Goal: Information Seeking & Learning: Learn about a topic

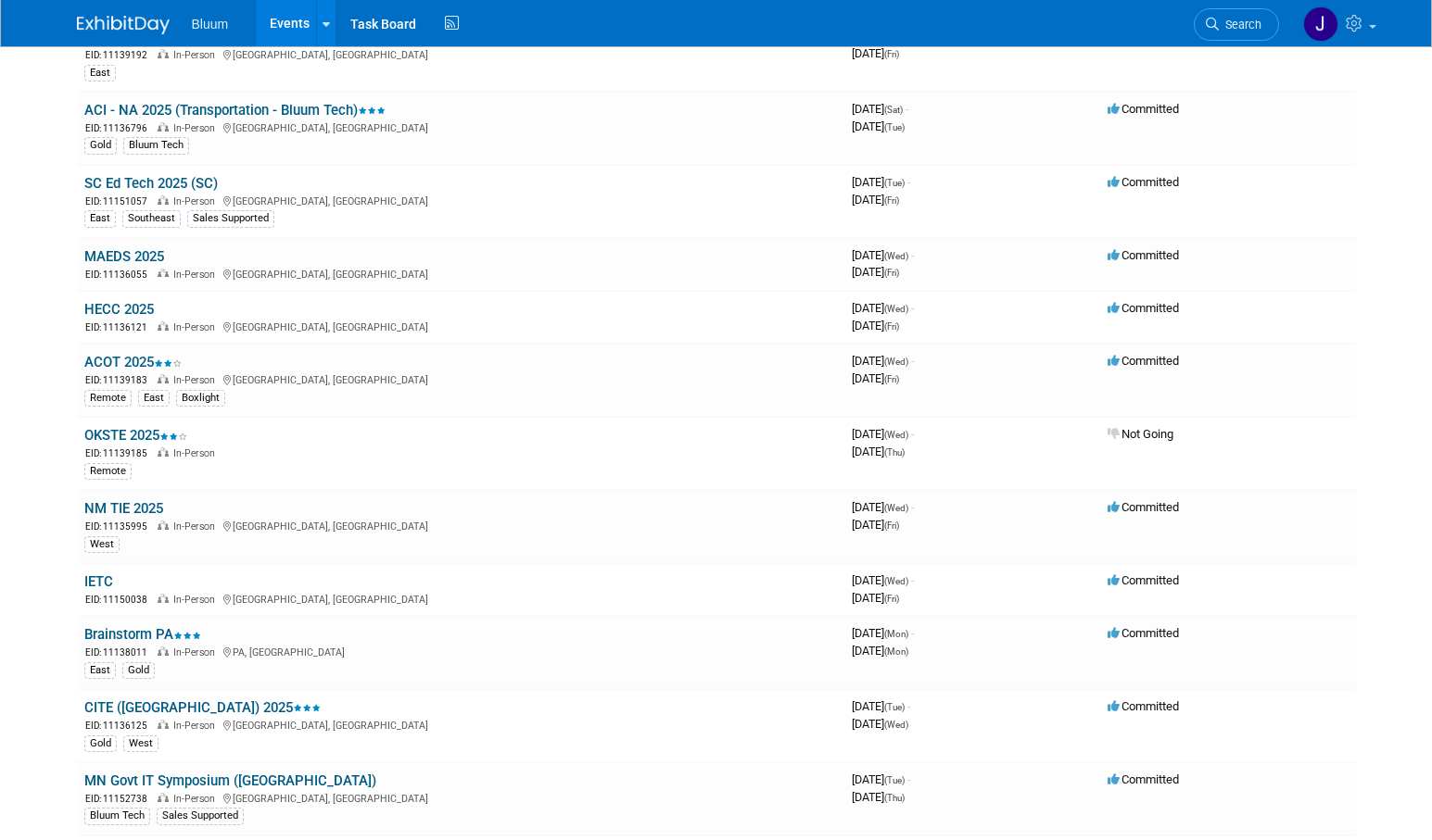
scroll to position [834, 0]
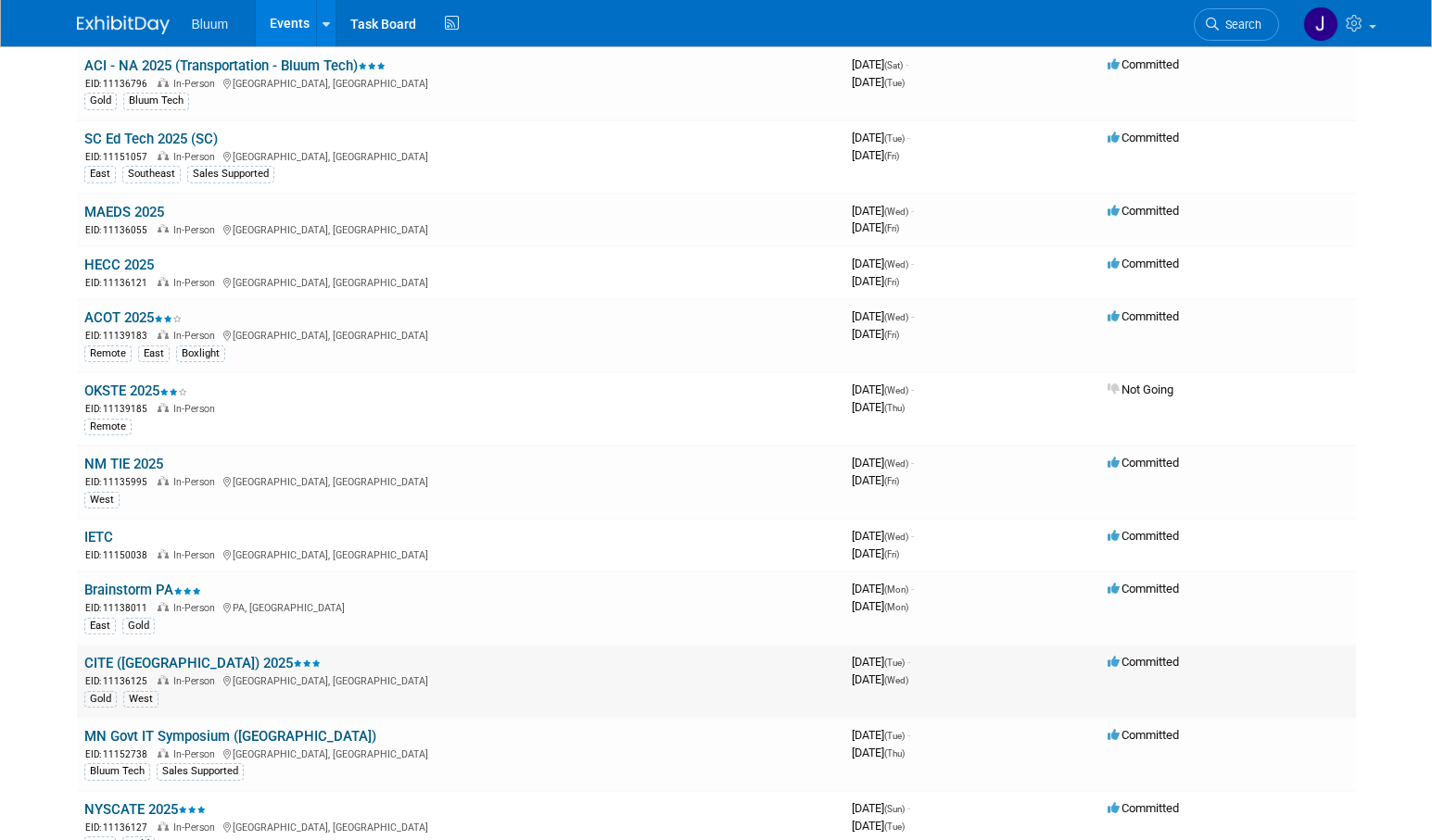
click at [134, 662] on link "CITE ([GEOGRAPHIC_DATA]) 2025" at bounding box center [203, 664] width 237 height 17
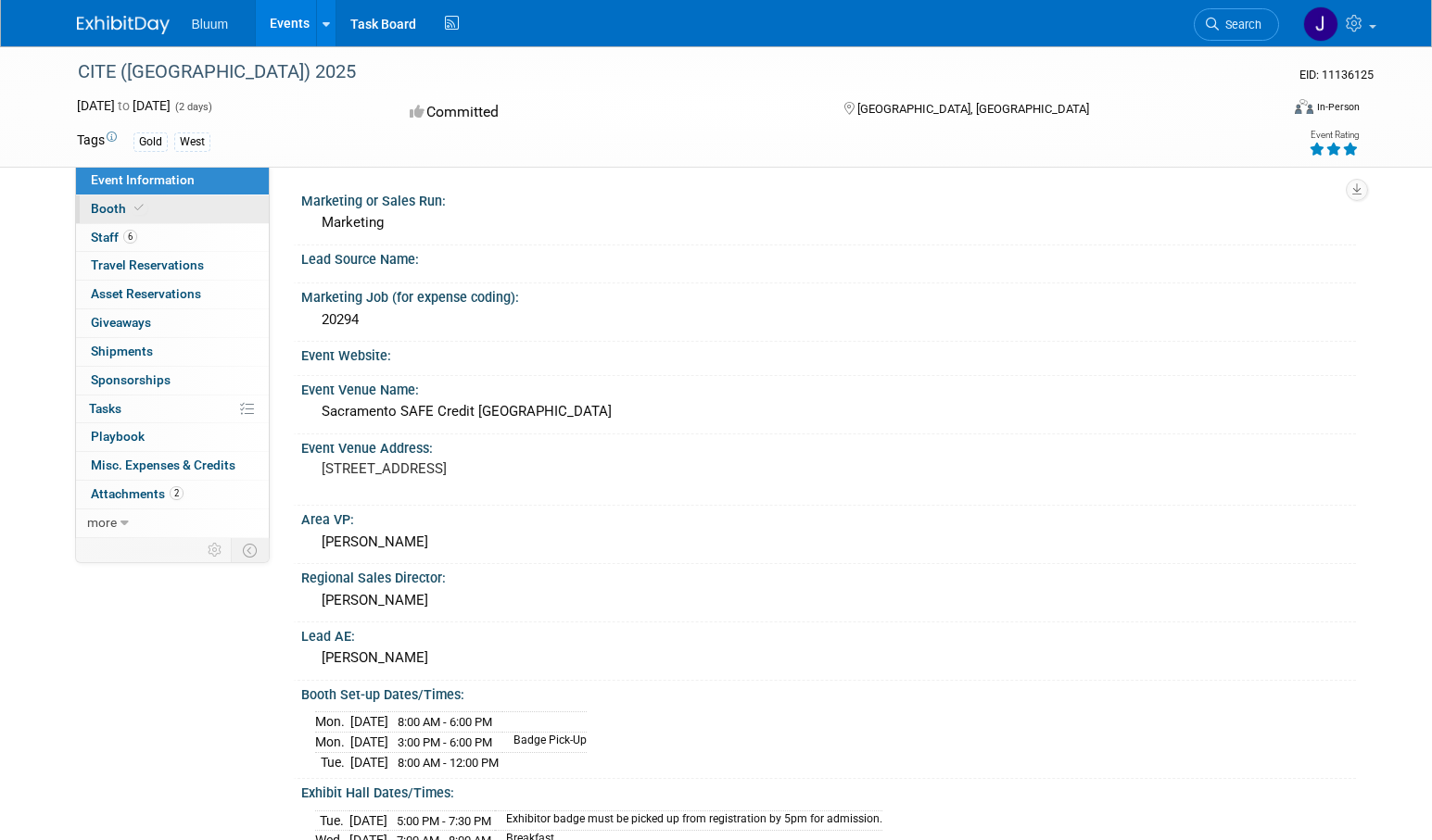
click at [112, 203] on span "Booth" at bounding box center [119, 208] width 57 height 15
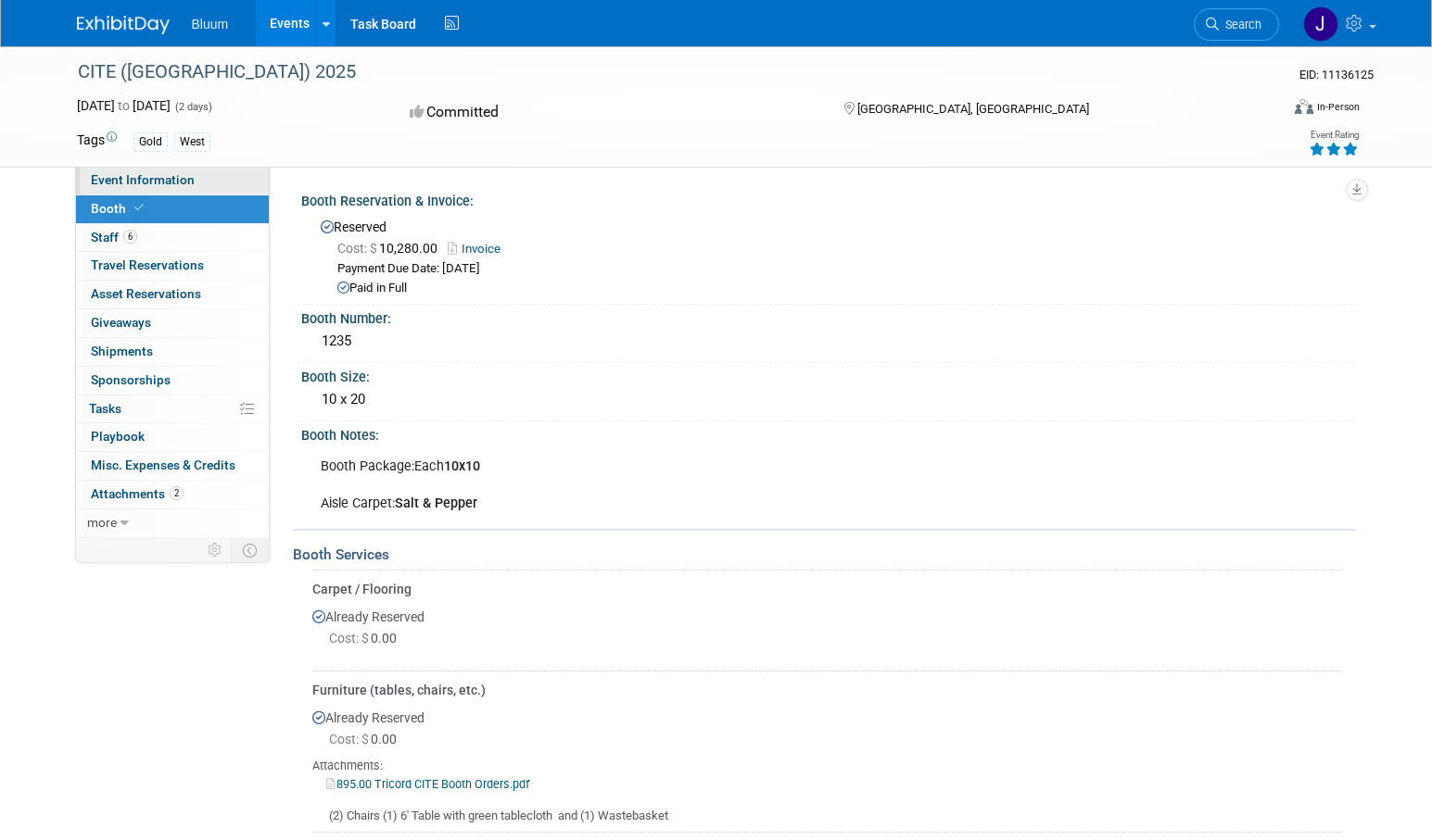
click at [161, 180] on span "Event Information" at bounding box center [143, 180] width 104 height 15
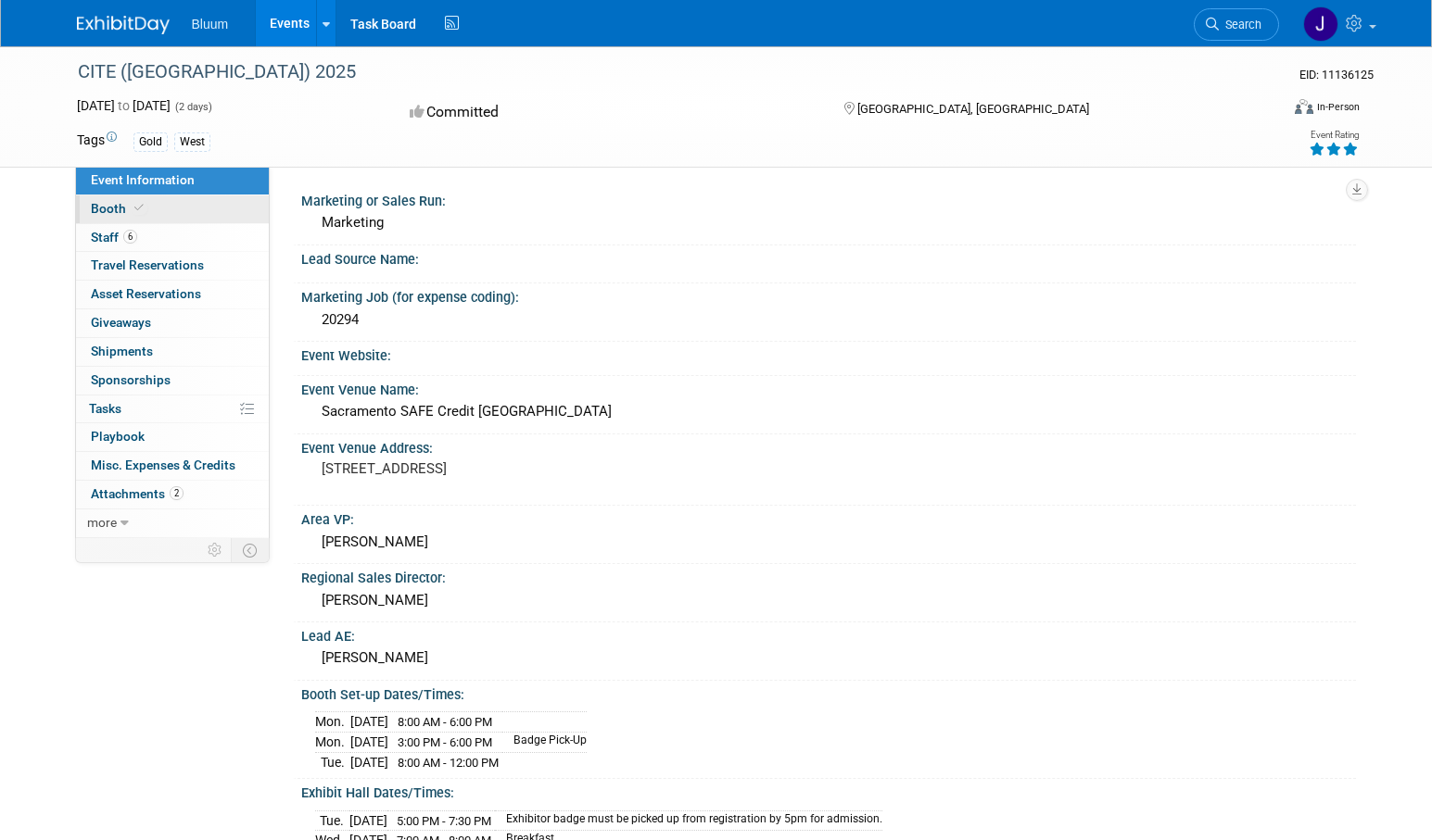
click at [111, 208] on span "Booth" at bounding box center [119, 208] width 57 height 15
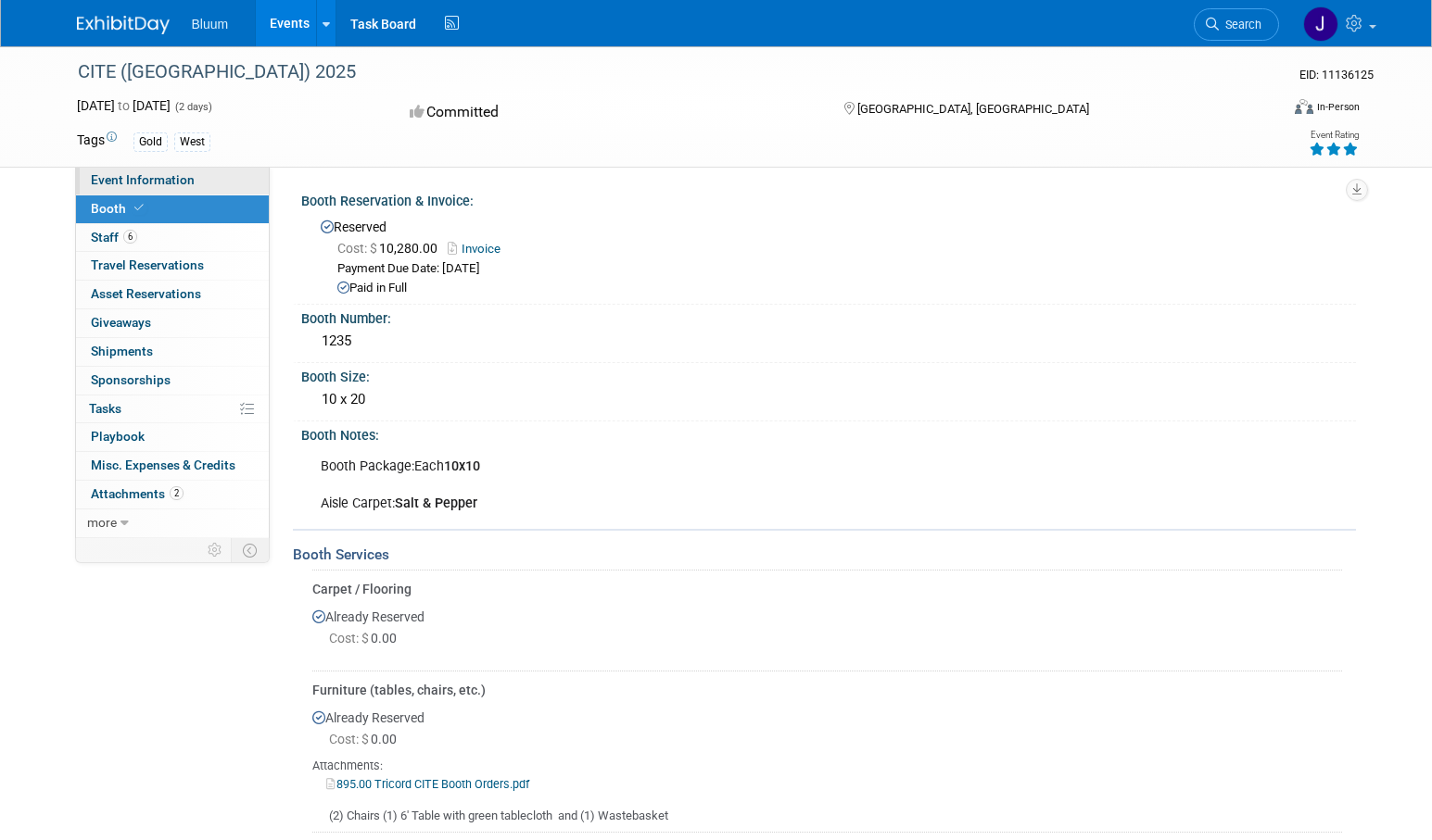
click at [152, 175] on span "Event Information" at bounding box center [143, 180] width 104 height 15
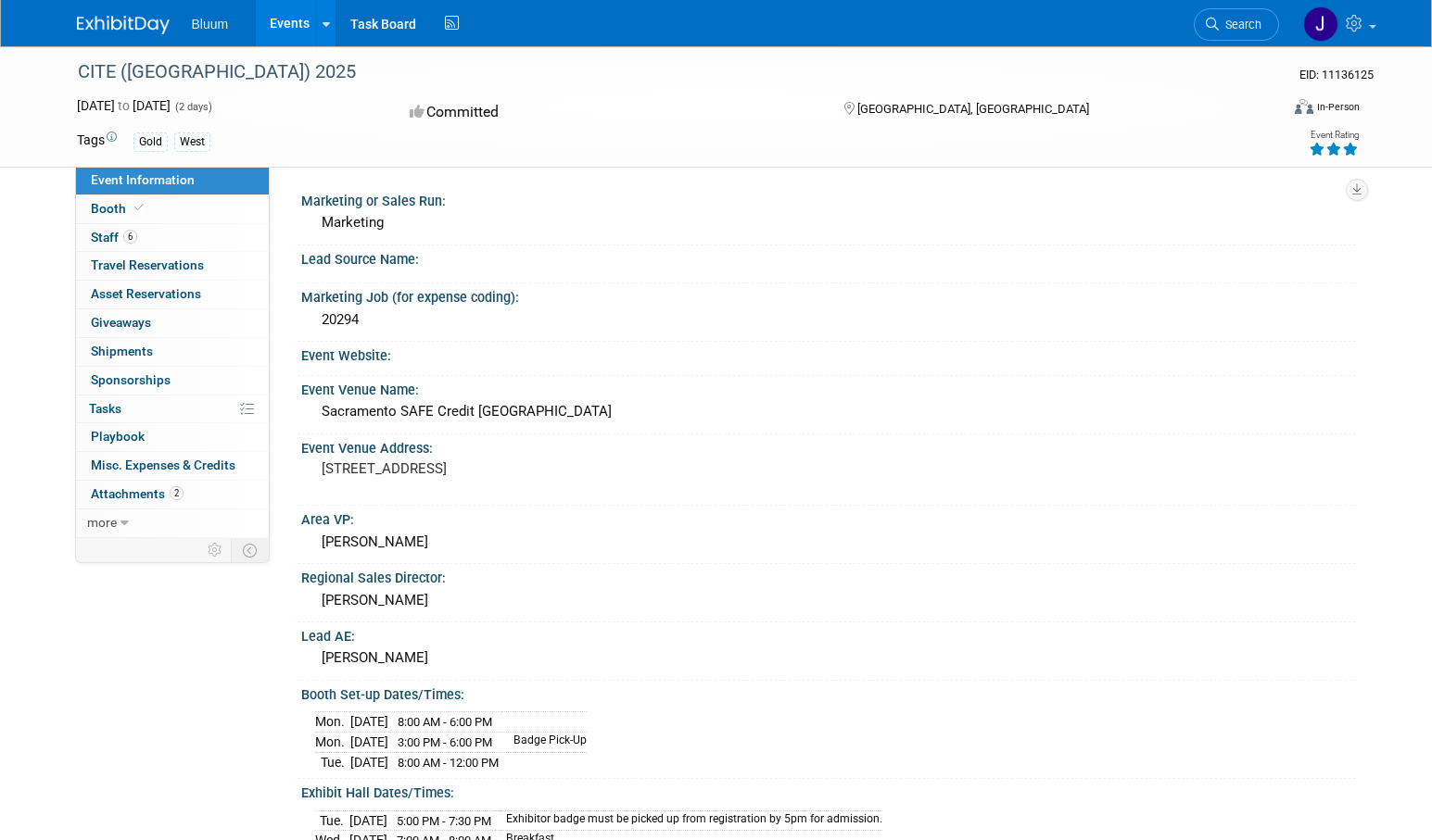
drag, startPoint x: 648, startPoint y: 414, endPoint x: 322, endPoint y: 418, distance: 326.0
click at [322, 418] on div "Sacramento SAFE Credit Union Convention Center" at bounding box center [829, 412] width 1027 height 28
copy div "Sacramento SAFE Credit Union Convention Center"
click at [121, 209] on span "Booth" at bounding box center [119, 208] width 57 height 15
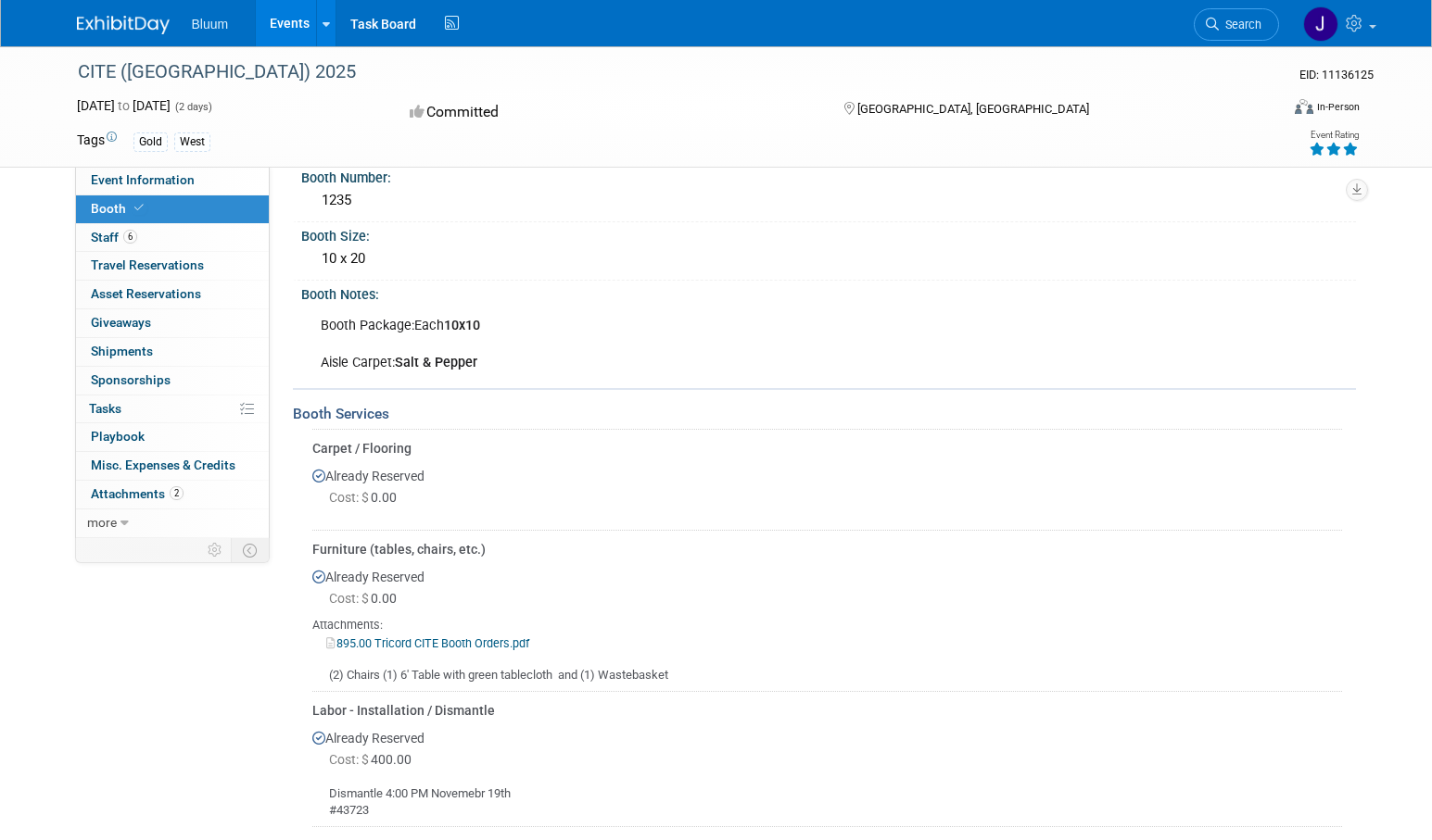
scroll to position [370, 0]
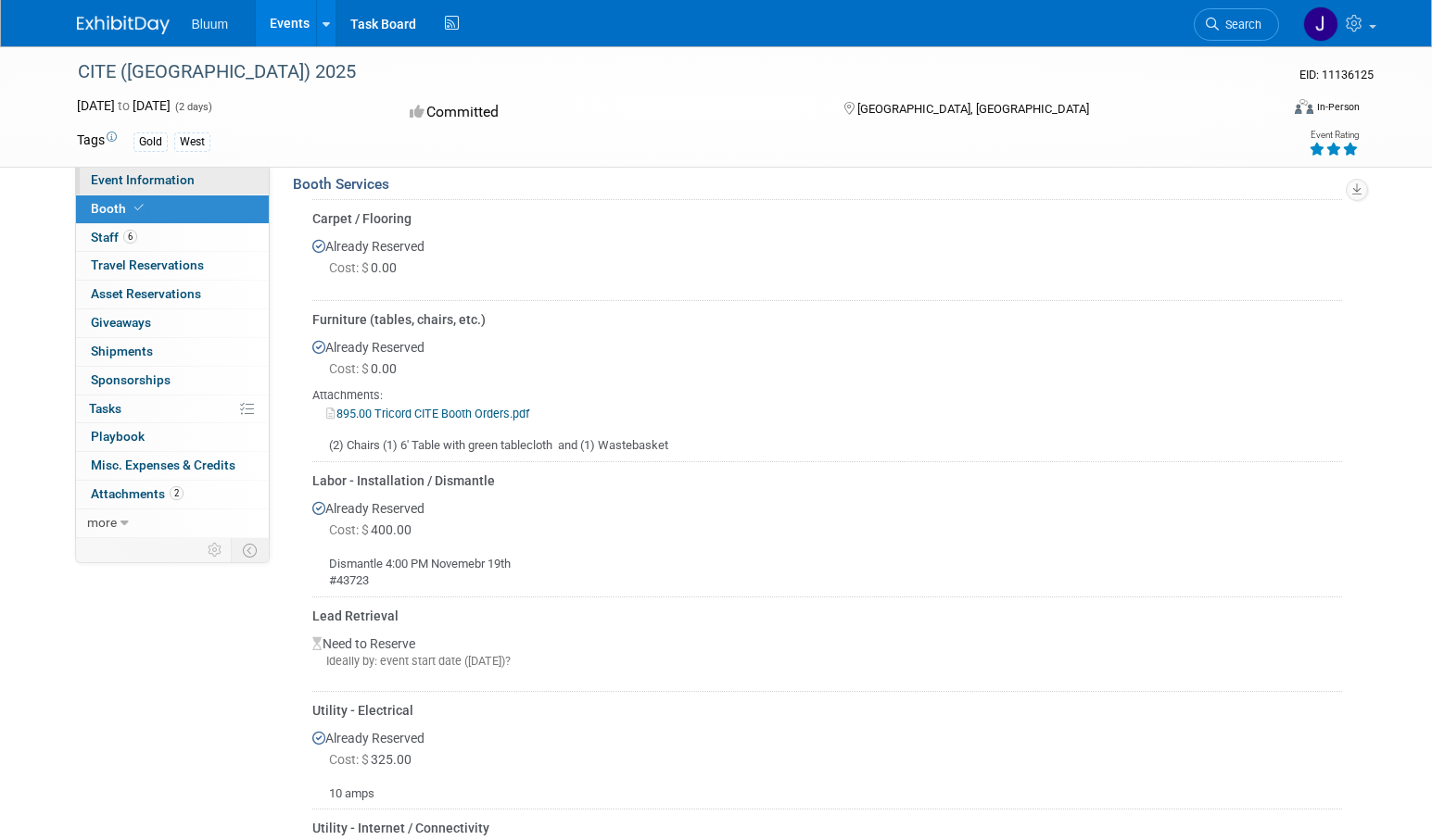
click at [151, 178] on span "Event Information" at bounding box center [143, 180] width 104 height 15
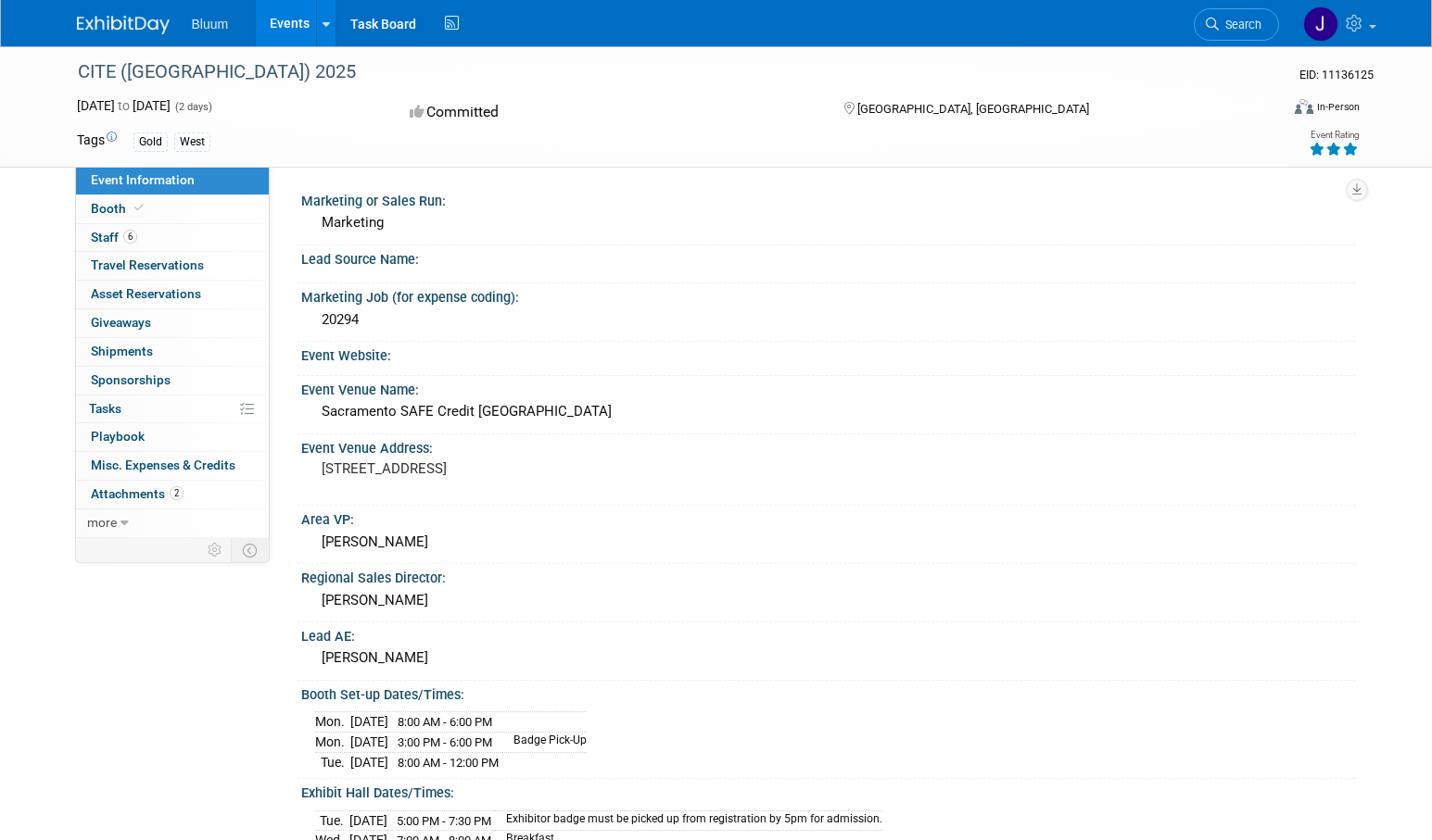
drag, startPoint x: 641, startPoint y: 414, endPoint x: 324, endPoint y: 417, distance: 317.0
click at [324, 417] on div "Sacramento SAFE Credit Union Convention Center" at bounding box center [829, 412] width 1027 height 28
copy div "Sacramento SAFE Credit Union Convention Center"
click at [686, 407] on div "Sacramento SAFE Credit Union Convention Center" at bounding box center [829, 412] width 1027 height 28
drag, startPoint x: 581, startPoint y: 408, endPoint x: 322, endPoint y: 402, distance: 259.1
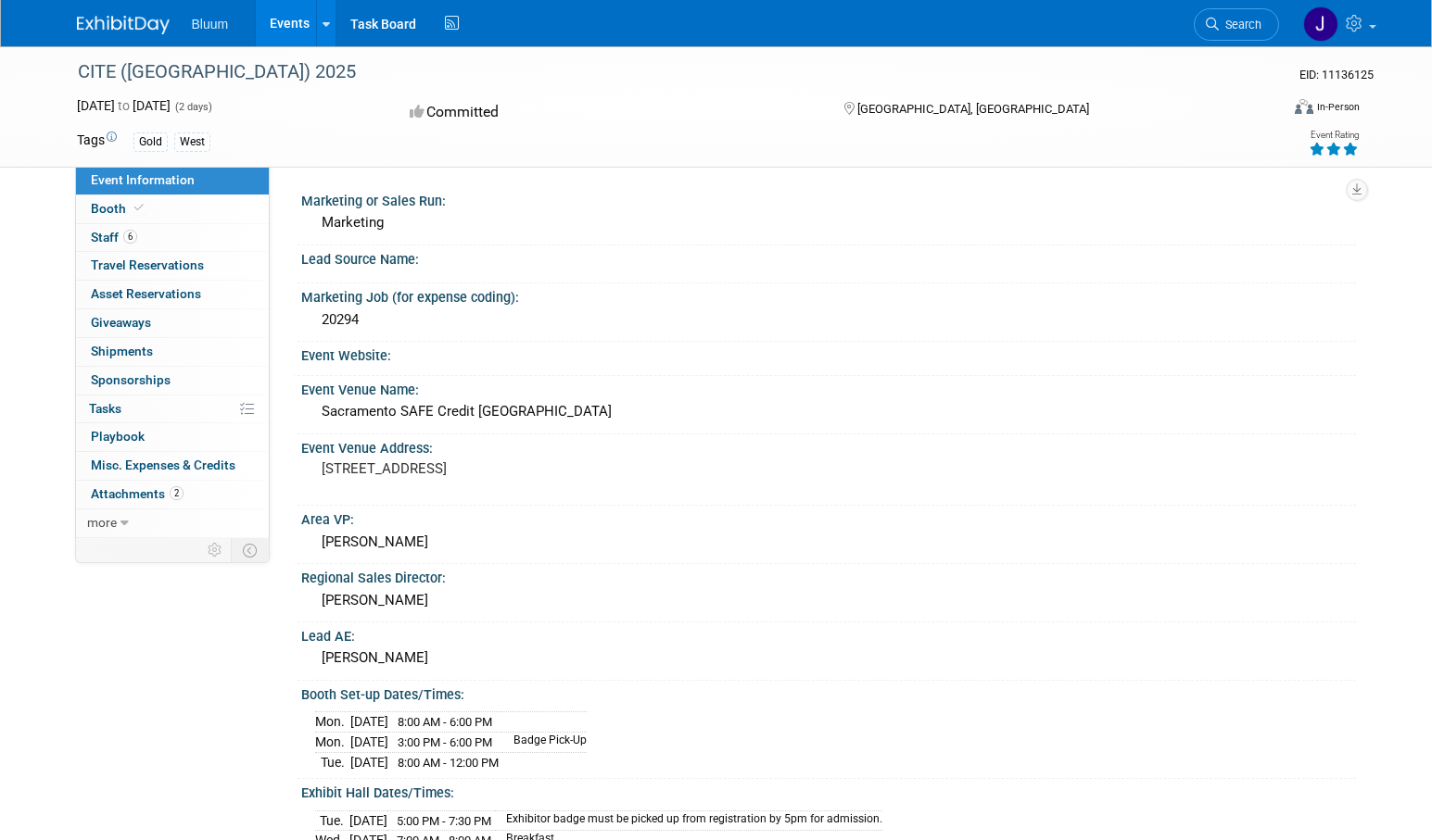
click at [322, 402] on div "Sacramento SAFE Credit Union Convention Center" at bounding box center [829, 412] width 1027 height 28
copy div "Sacramento SAFE Credit Union Convention Center"
click at [112, 205] on span "Booth" at bounding box center [119, 208] width 57 height 15
